Goal: Information Seeking & Learning: Learn about a topic

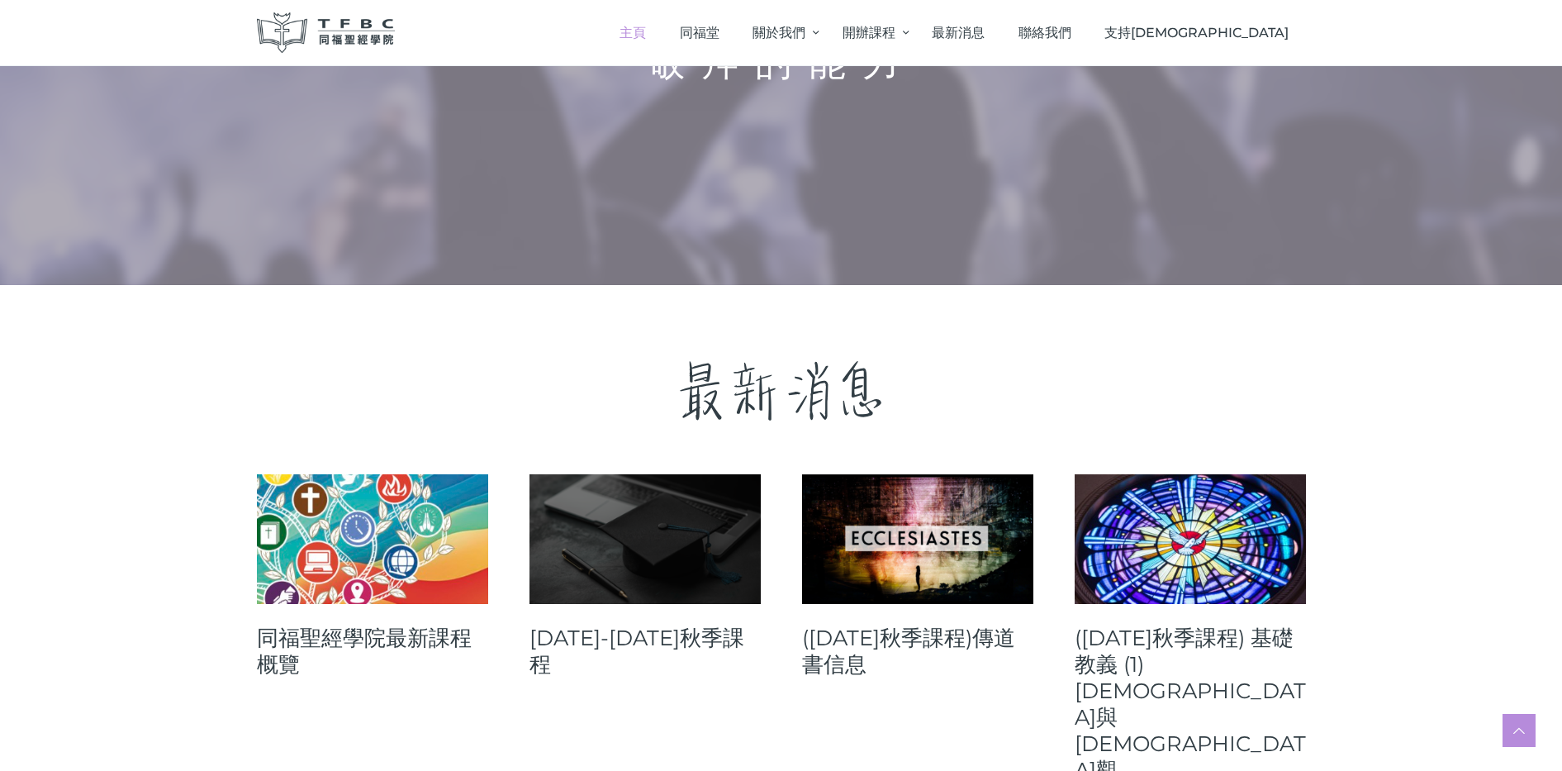
scroll to position [619, 0]
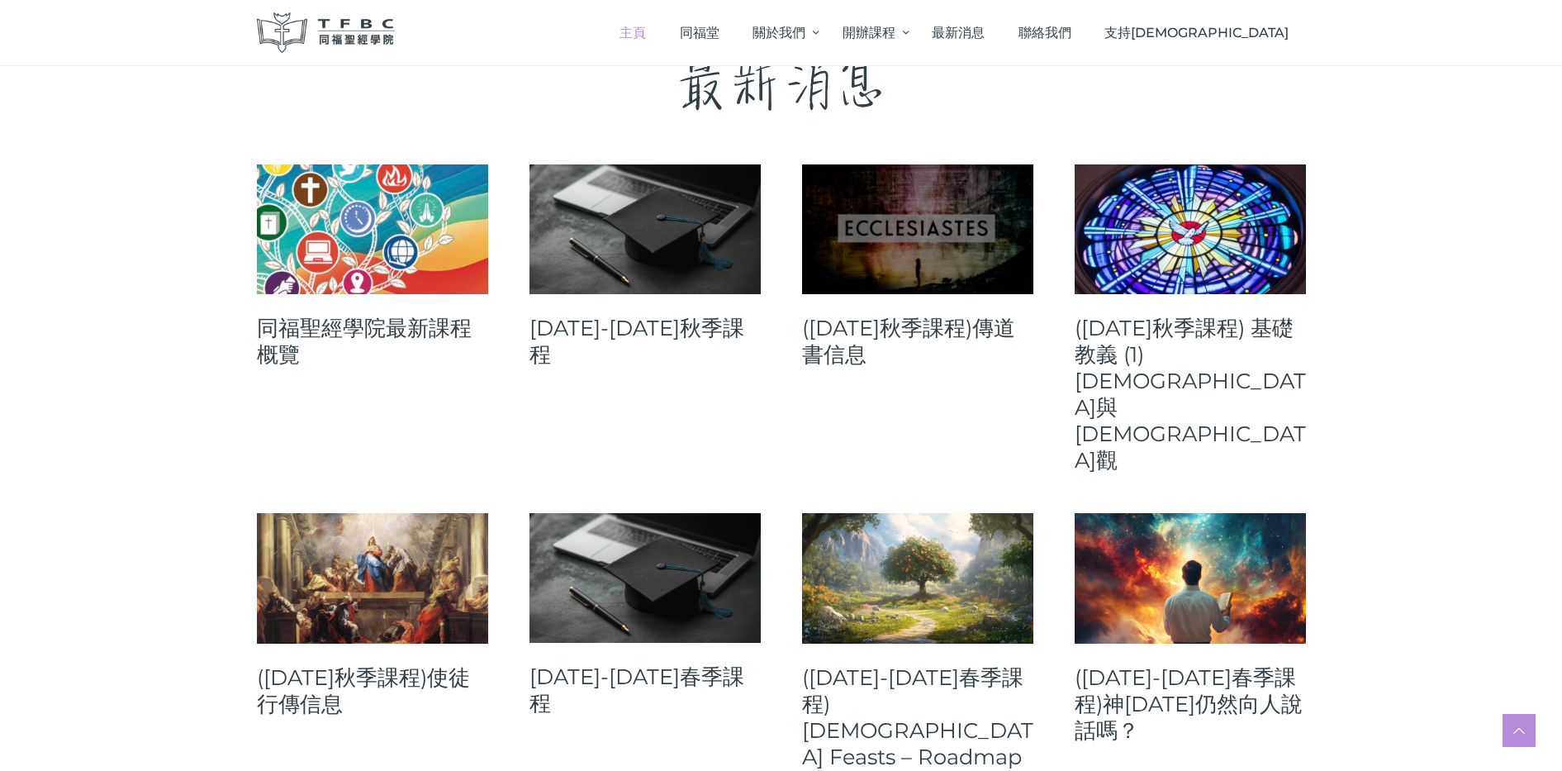
click at [942, 244] on link at bounding box center [917, 229] width 231 height 130
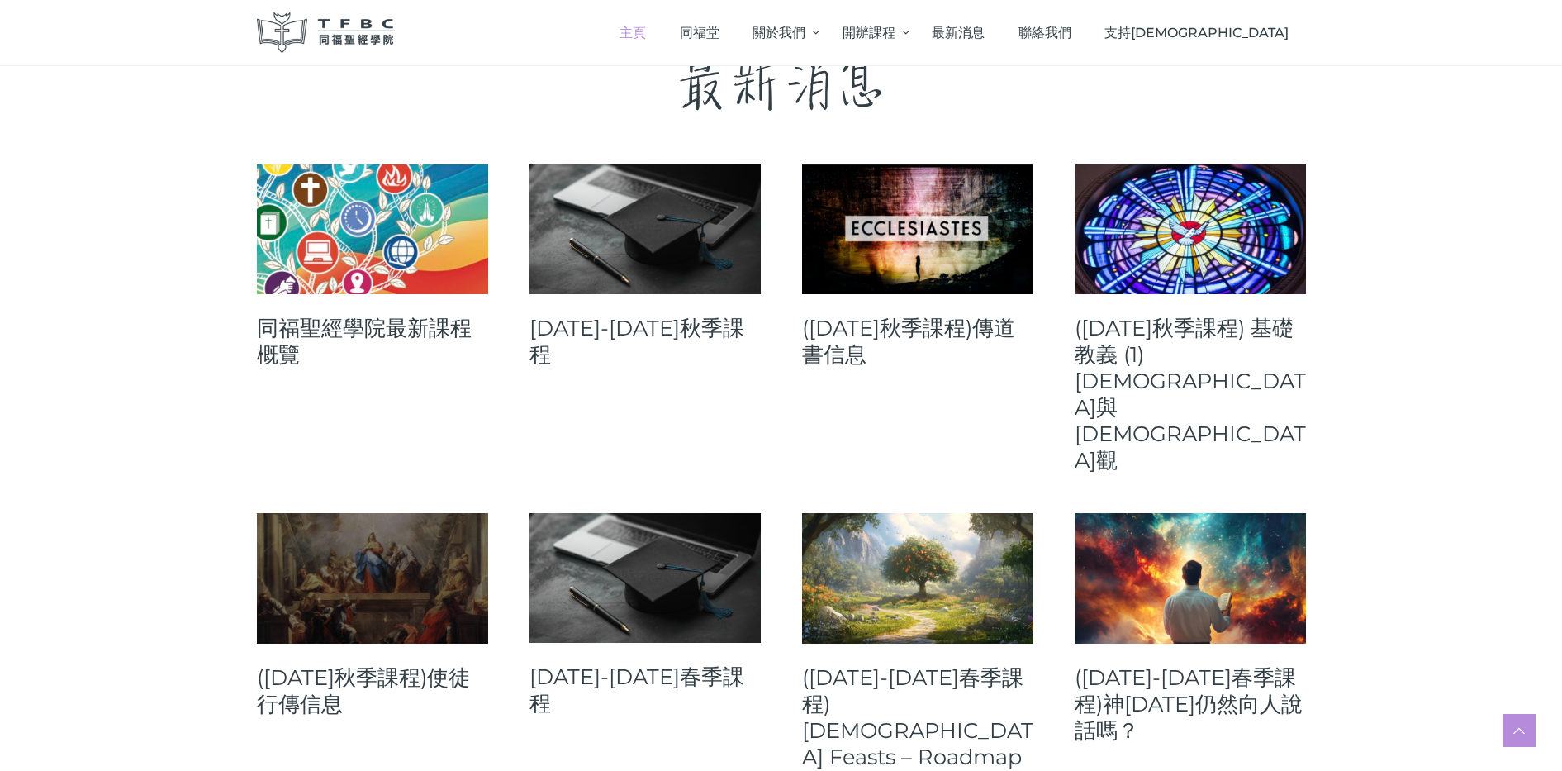
click at [382, 576] on span at bounding box center [383, 578] width 5 height 5
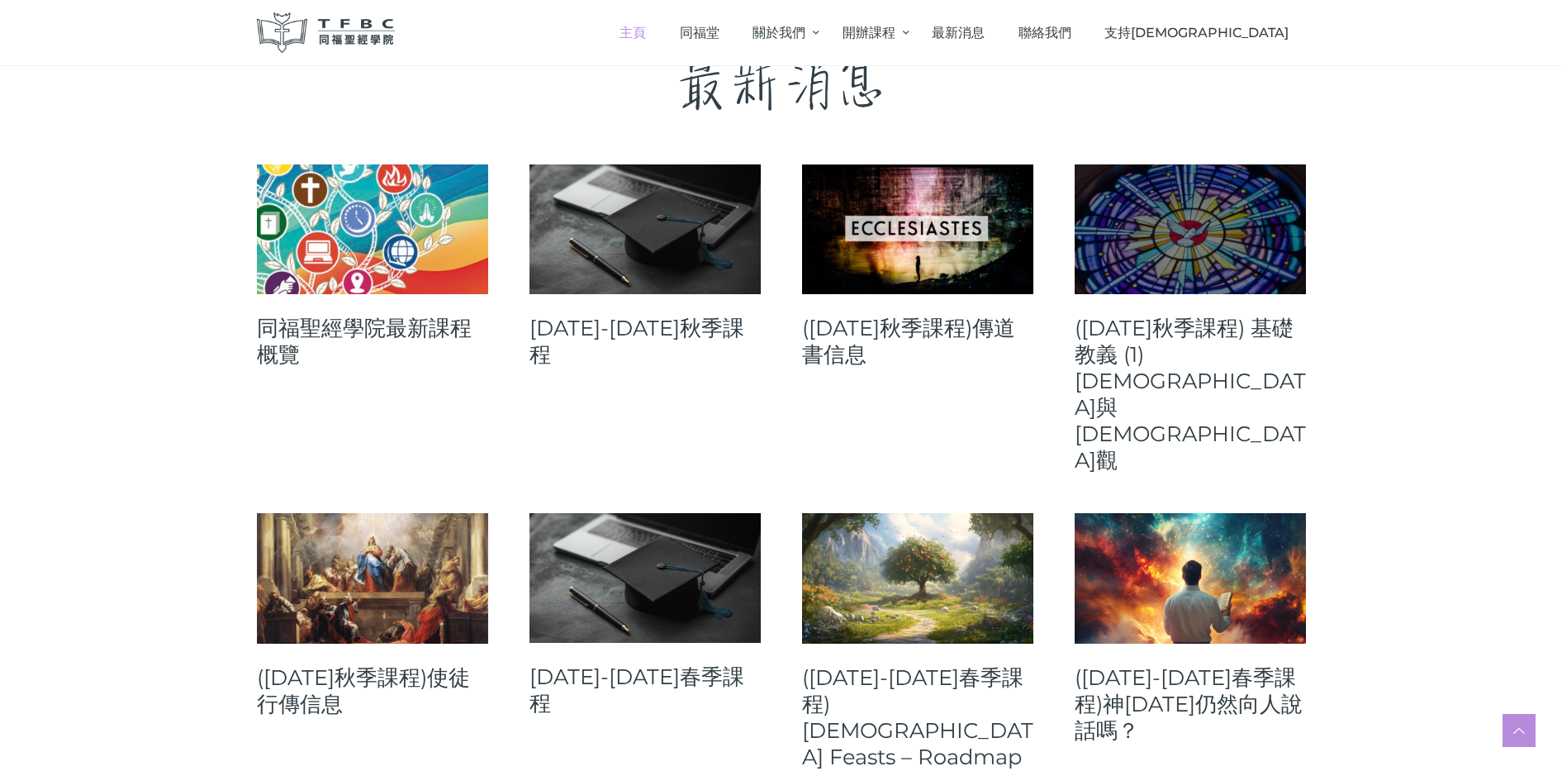
click at [1182, 282] on link at bounding box center [1189, 229] width 231 height 130
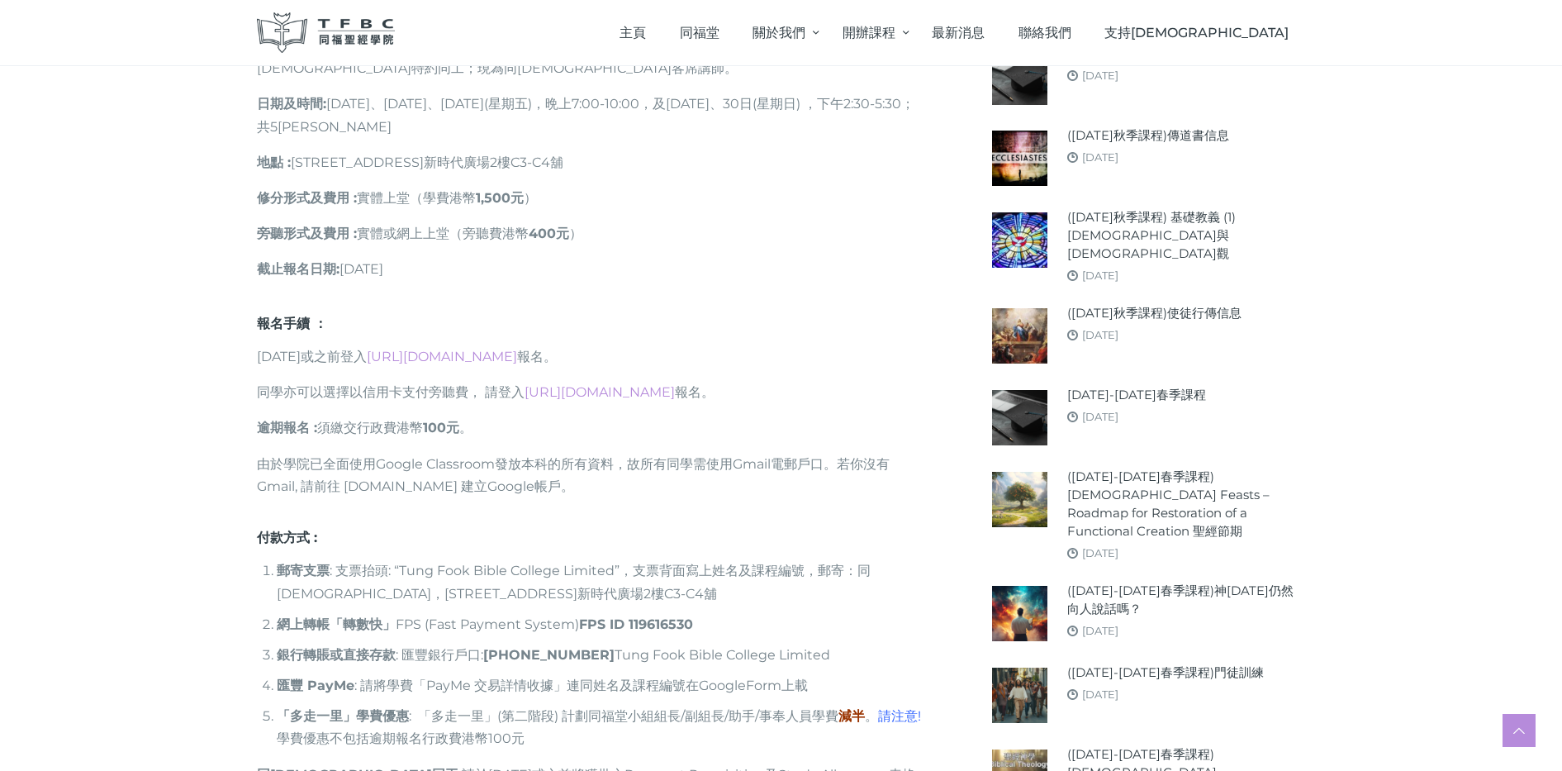
scroll to position [929, 0]
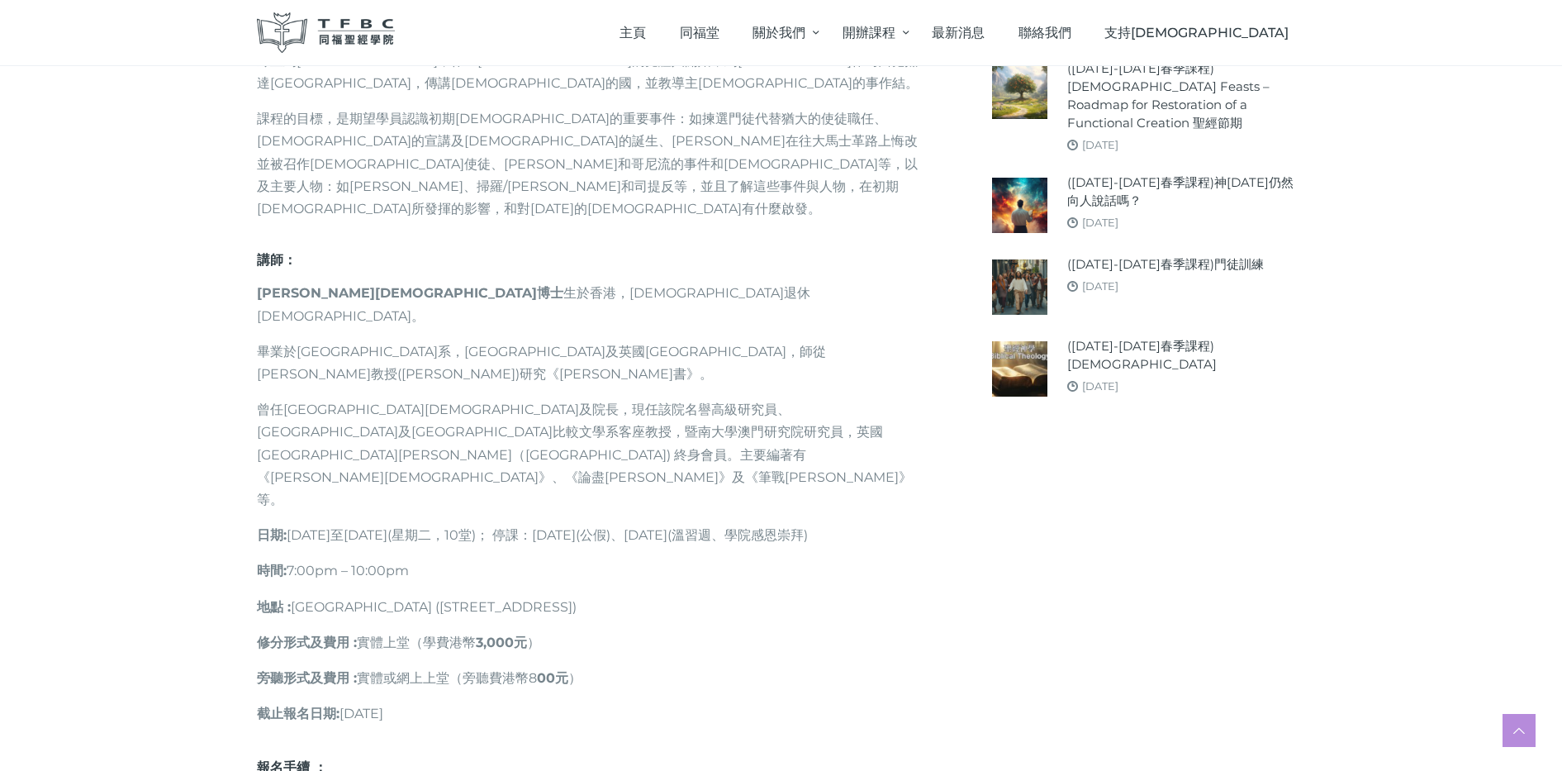
scroll to position [929, 0]
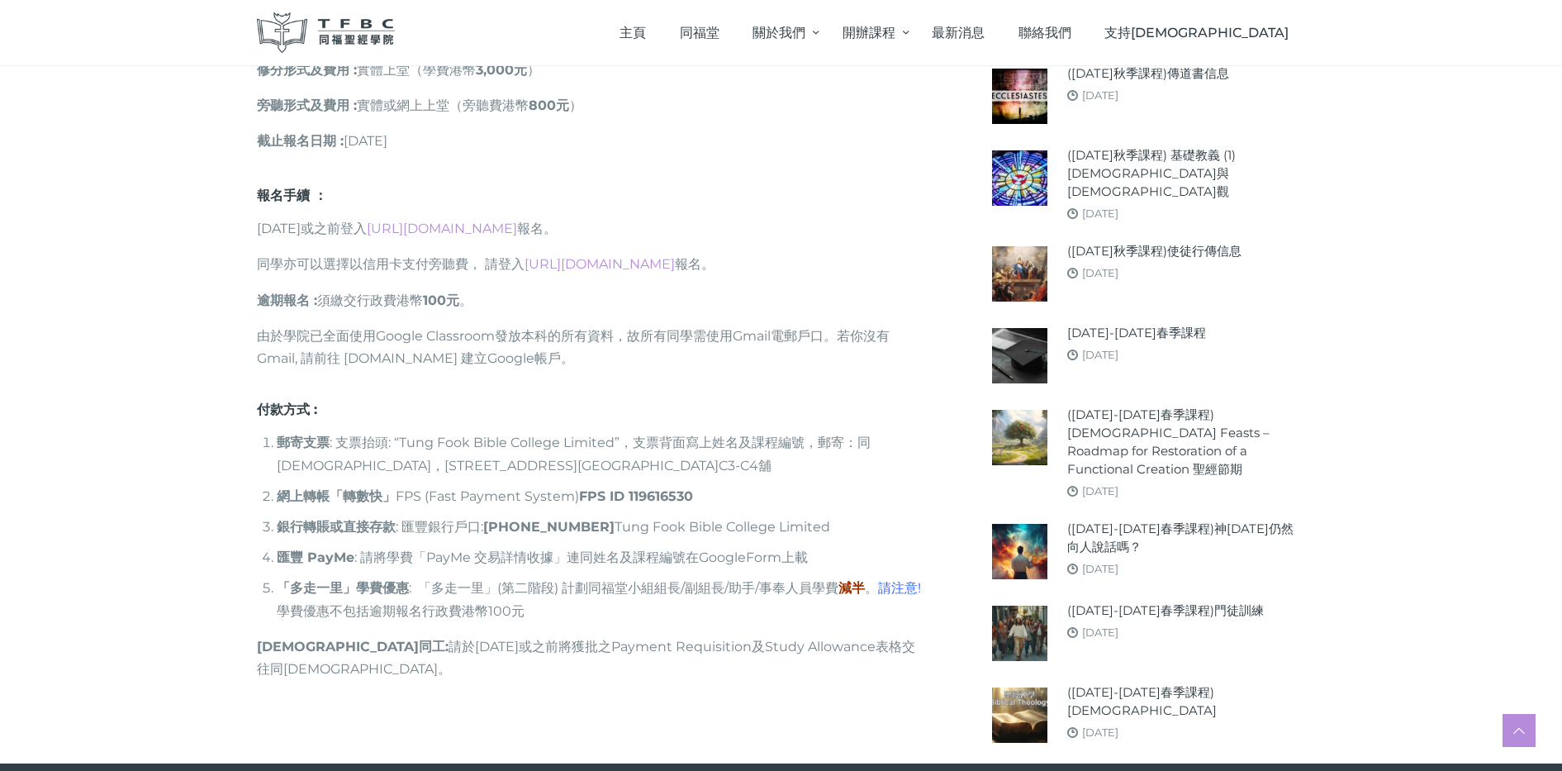
scroll to position [1239, 0]
